Goal: Task Accomplishment & Management: Manage account settings

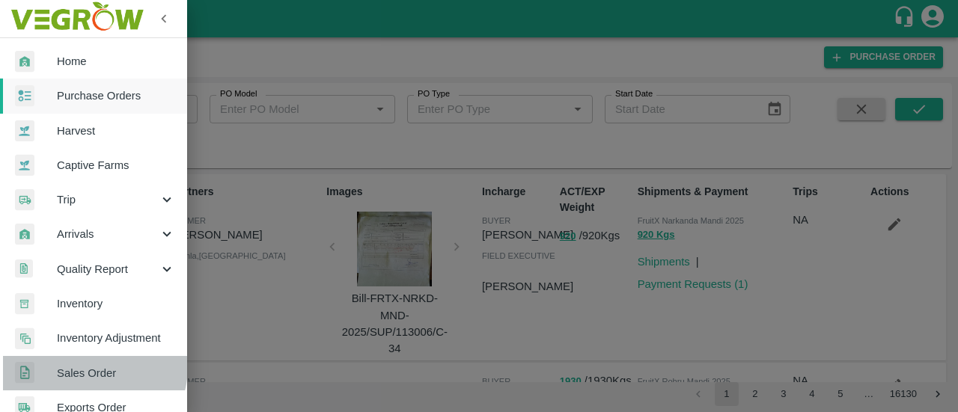
click at [85, 366] on span "Sales Order" at bounding box center [116, 373] width 118 height 16
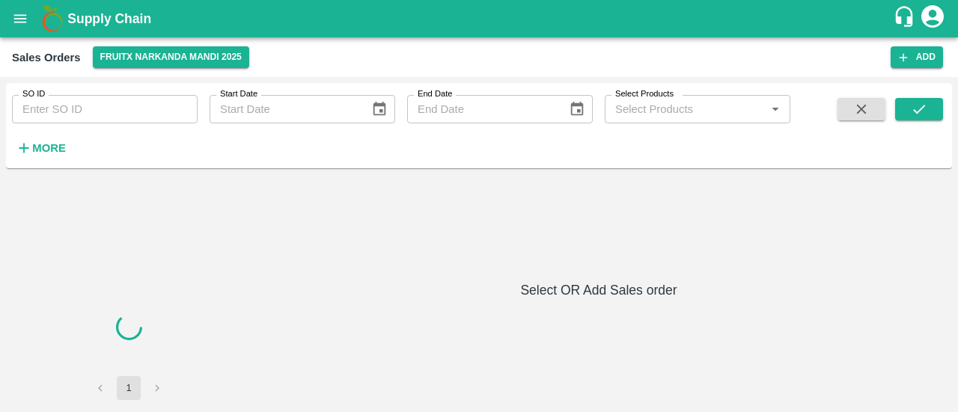
click at [448, 238] on div "1 Select OR Add Sales order" at bounding box center [479, 290] width 934 height 220
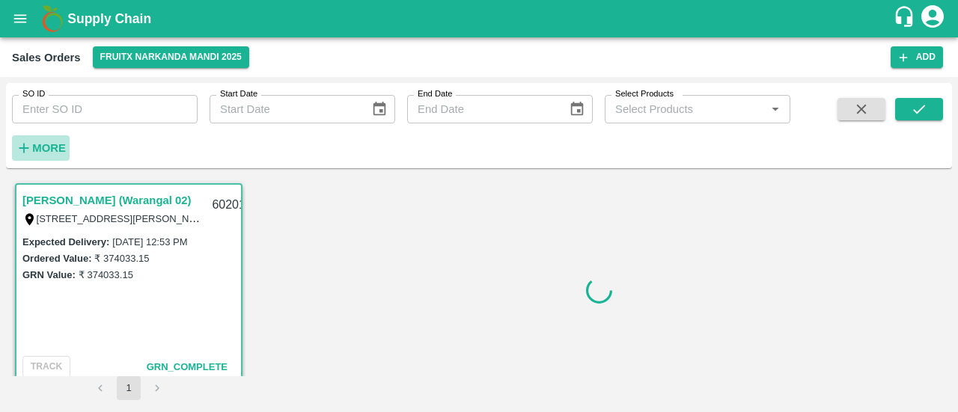
click at [50, 149] on strong "More" at bounding box center [49, 148] width 34 height 12
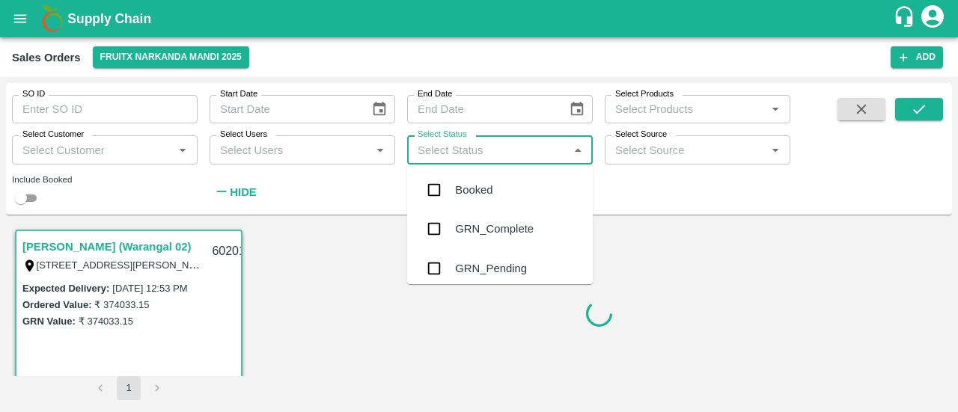
click at [442, 155] on input "Select Status" at bounding box center [488, 149] width 152 height 19
type input "f"
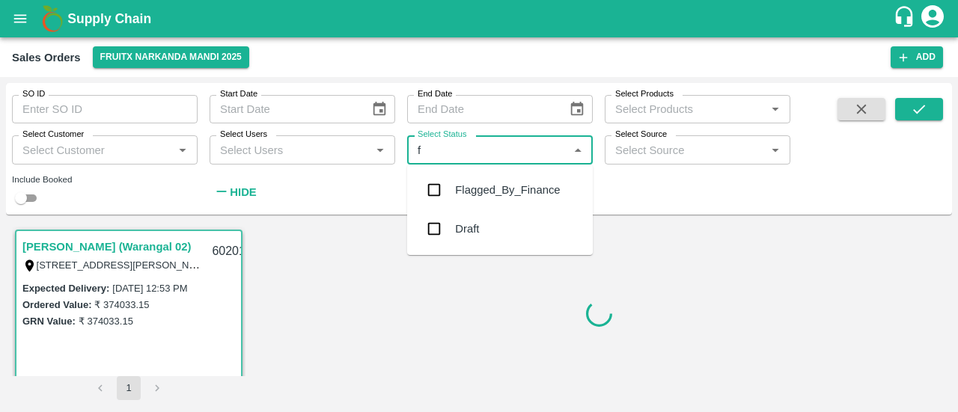
click at [486, 192] on div "Flagged_By_Finance" at bounding box center [507, 190] width 105 height 16
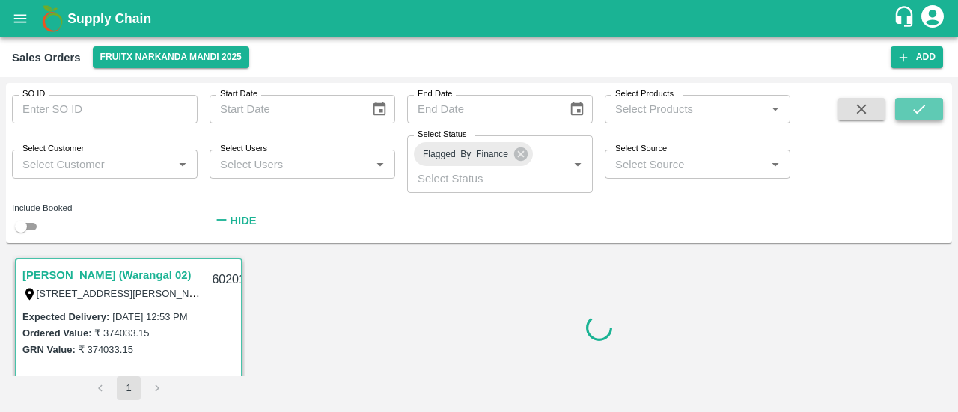
click at [913, 118] on button "submit" at bounding box center [919, 109] width 48 height 22
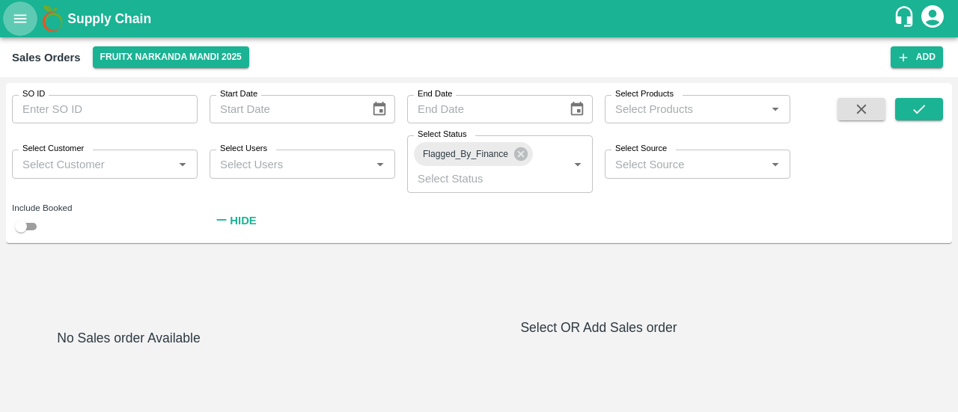
click at [21, 23] on icon "open drawer" at bounding box center [20, 18] width 16 height 16
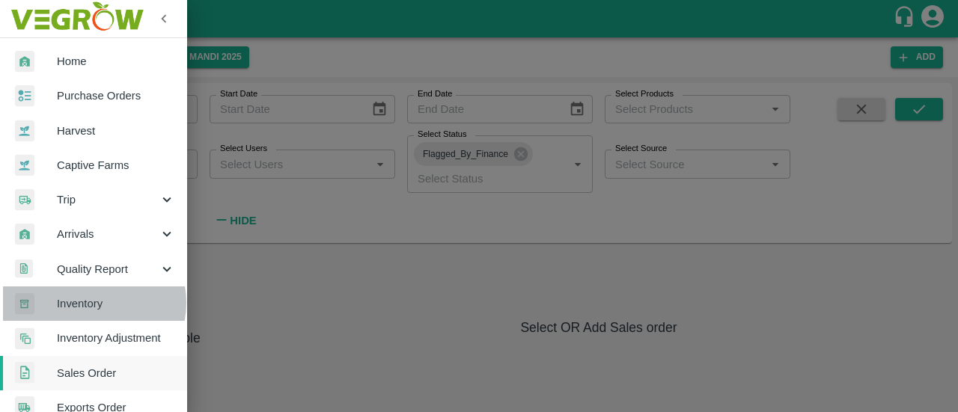
click at [91, 303] on span "Inventory" at bounding box center [116, 304] width 118 height 16
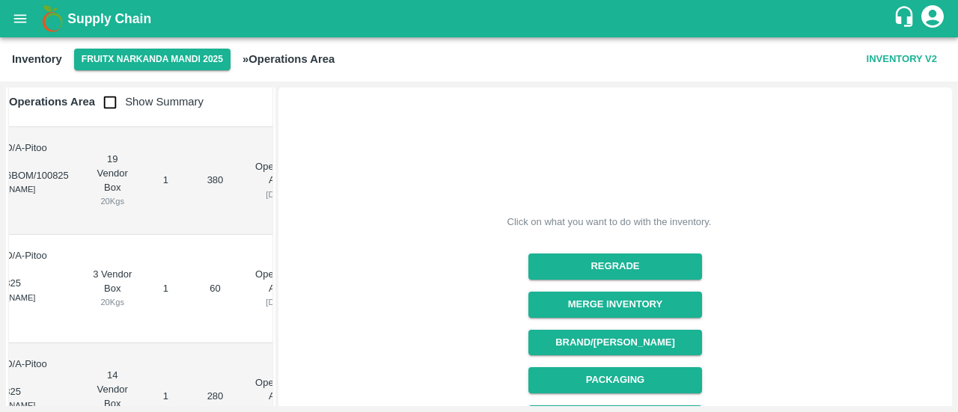
scroll to position [4626, 0]
